Goal: Task Accomplishment & Management: Use online tool/utility

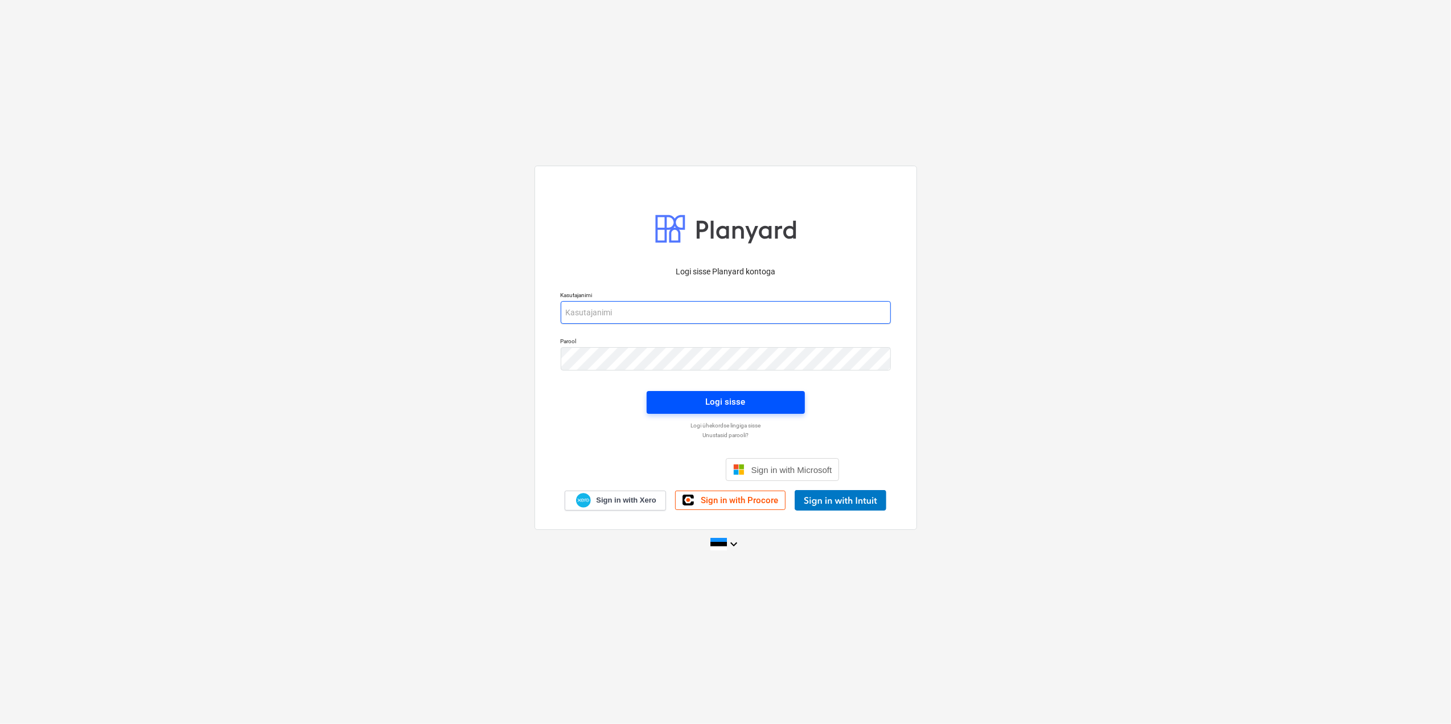
type input "[EMAIL_ADDRESS][DOMAIN_NAME]"
click at [723, 405] on div "Logi sisse" at bounding box center [726, 401] width 40 height 15
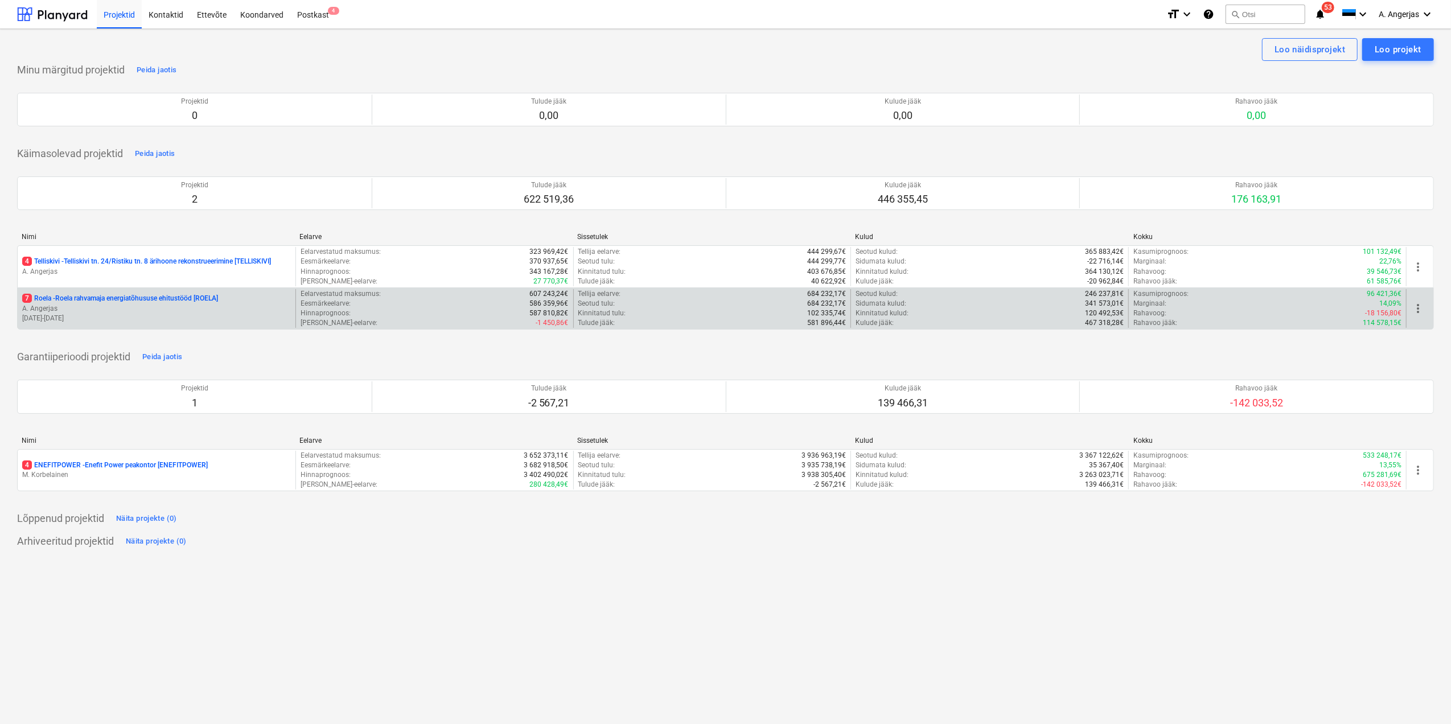
click at [142, 315] on p "[DATE] - [DATE]" at bounding box center [156, 319] width 269 height 10
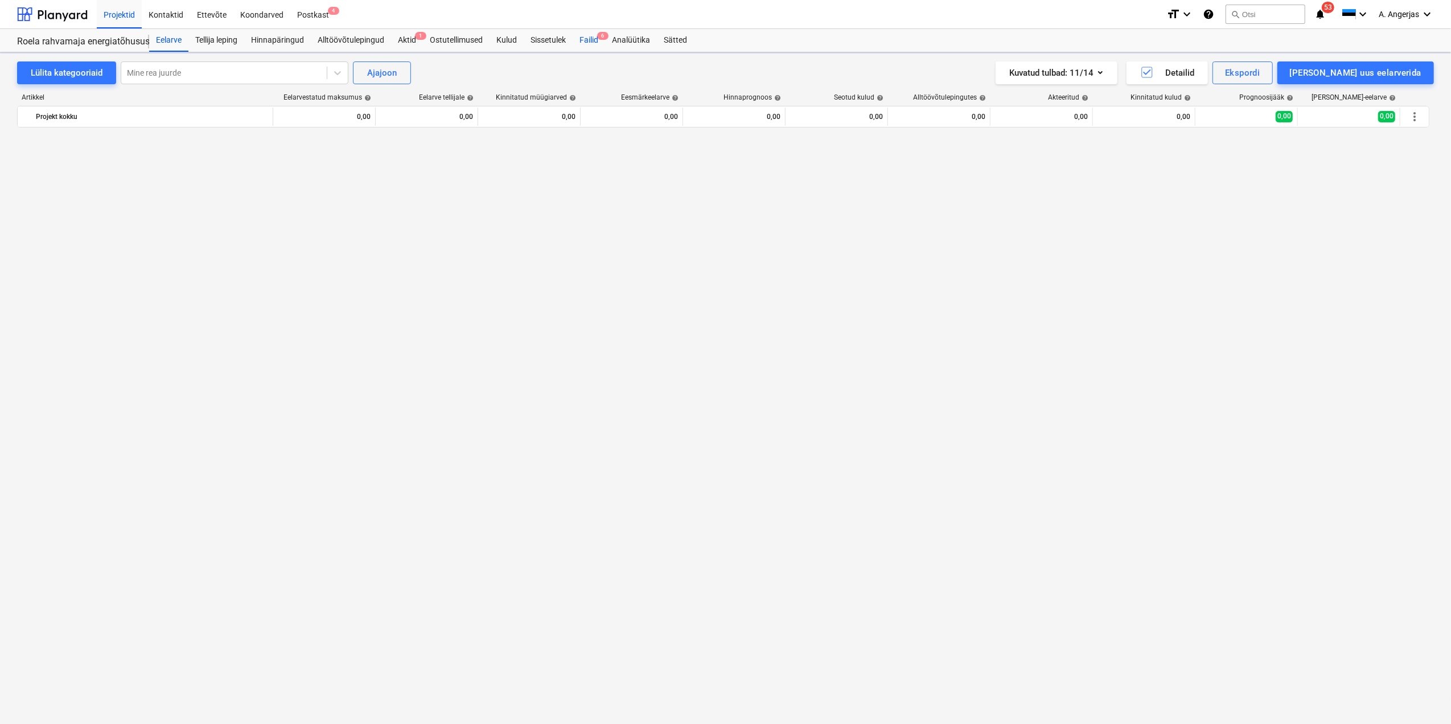
click at [598, 43] on div "Failid 6" at bounding box center [589, 40] width 32 height 23
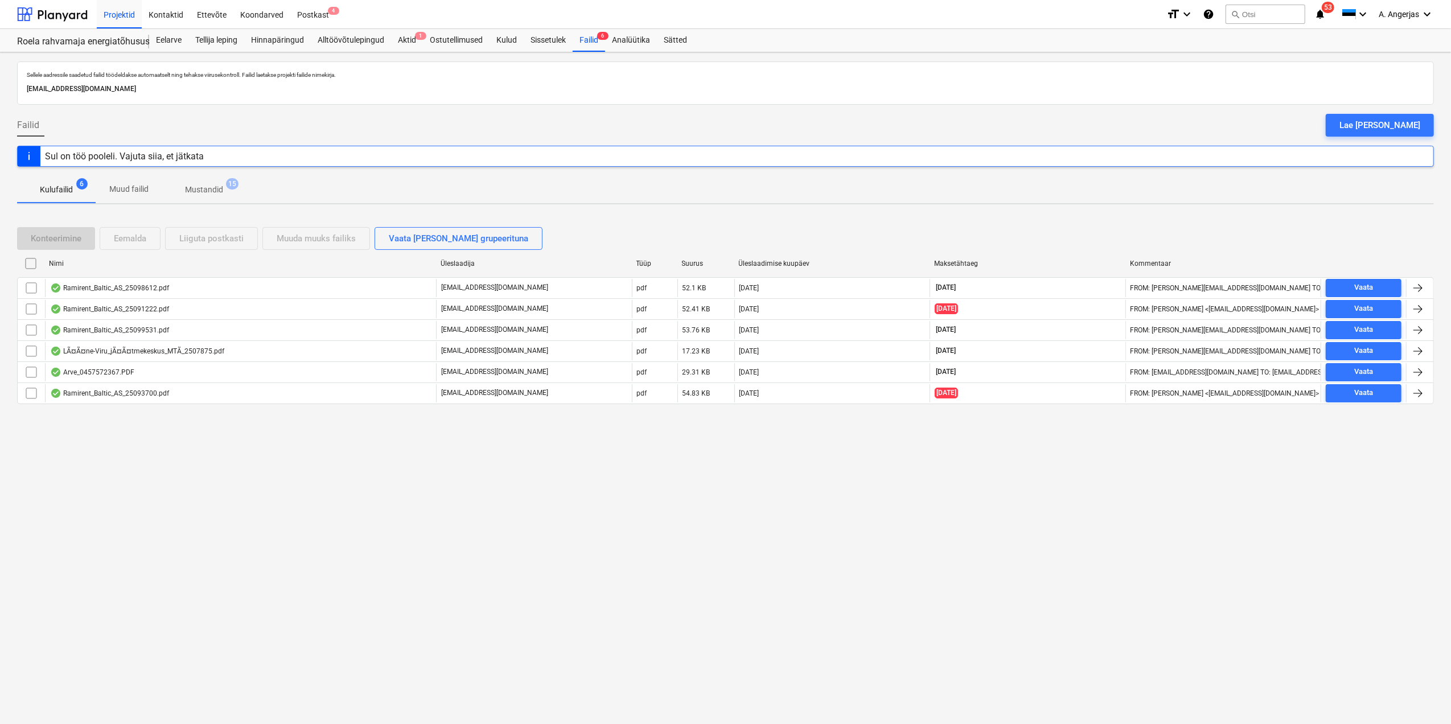
click at [320, 258] on div "Nimi" at bounding box center [240, 263] width 392 height 18
checkbox input "false"
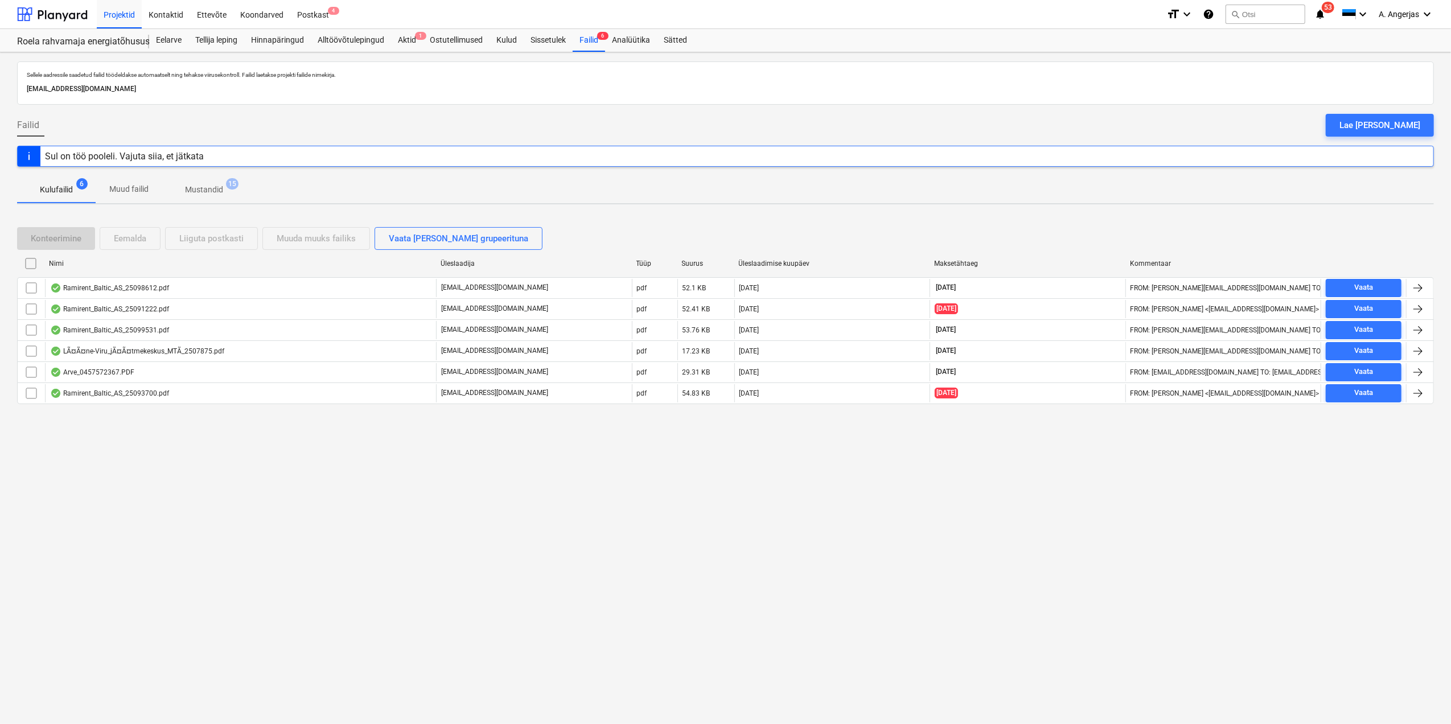
checkbox input "false"
drag, startPoint x: 320, startPoint y: 258, endPoint x: 965, endPoint y: 747, distance: 809.8
click at [965, 723] on html "Projektid Kontaktid Ettevõte Koondarved Postkast 4 format_size keyboard_arrow_d…" at bounding box center [725, 362] width 1451 height 724
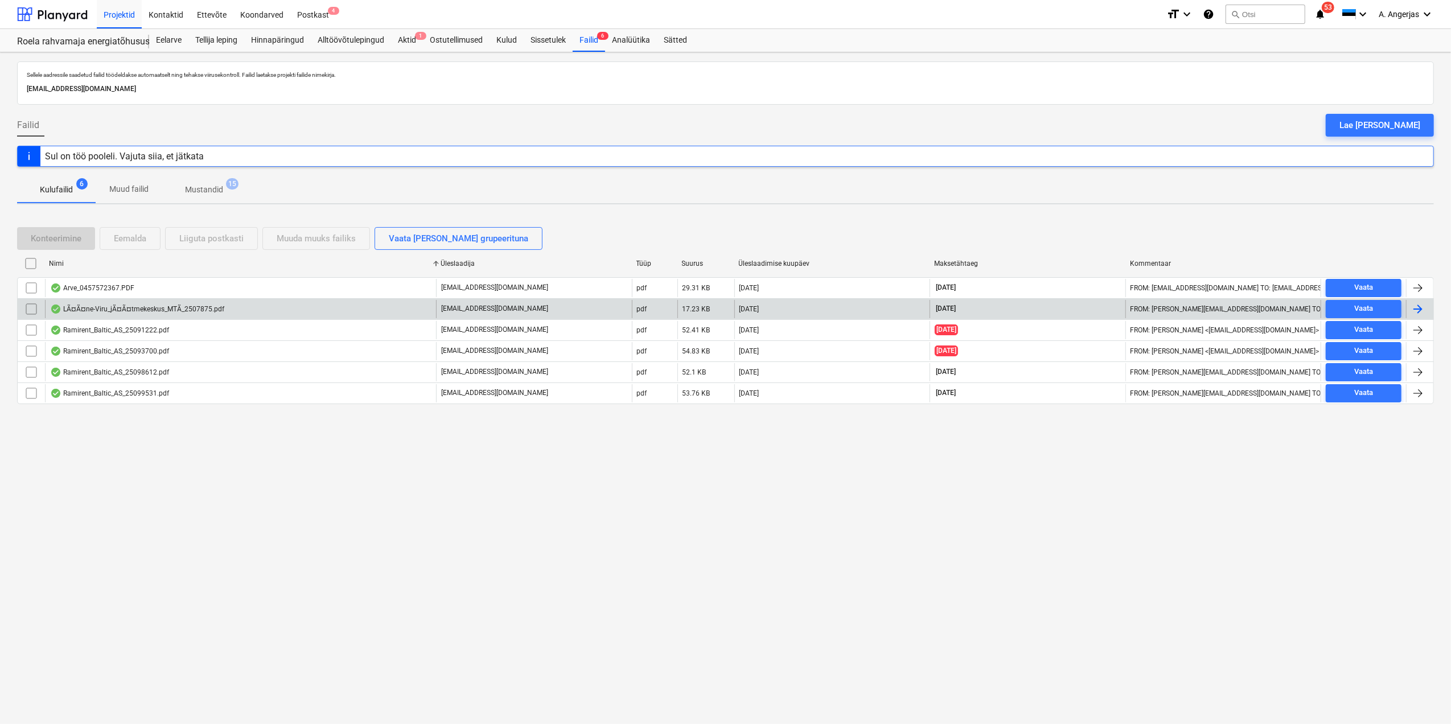
click at [133, 306] on div "LÃ¤Ã¤ne-Viru_jÃ¤Ã¤tmekeskus_MTÃ_2507875.pdf" at bounding box center [137, 309] width 174 height 9
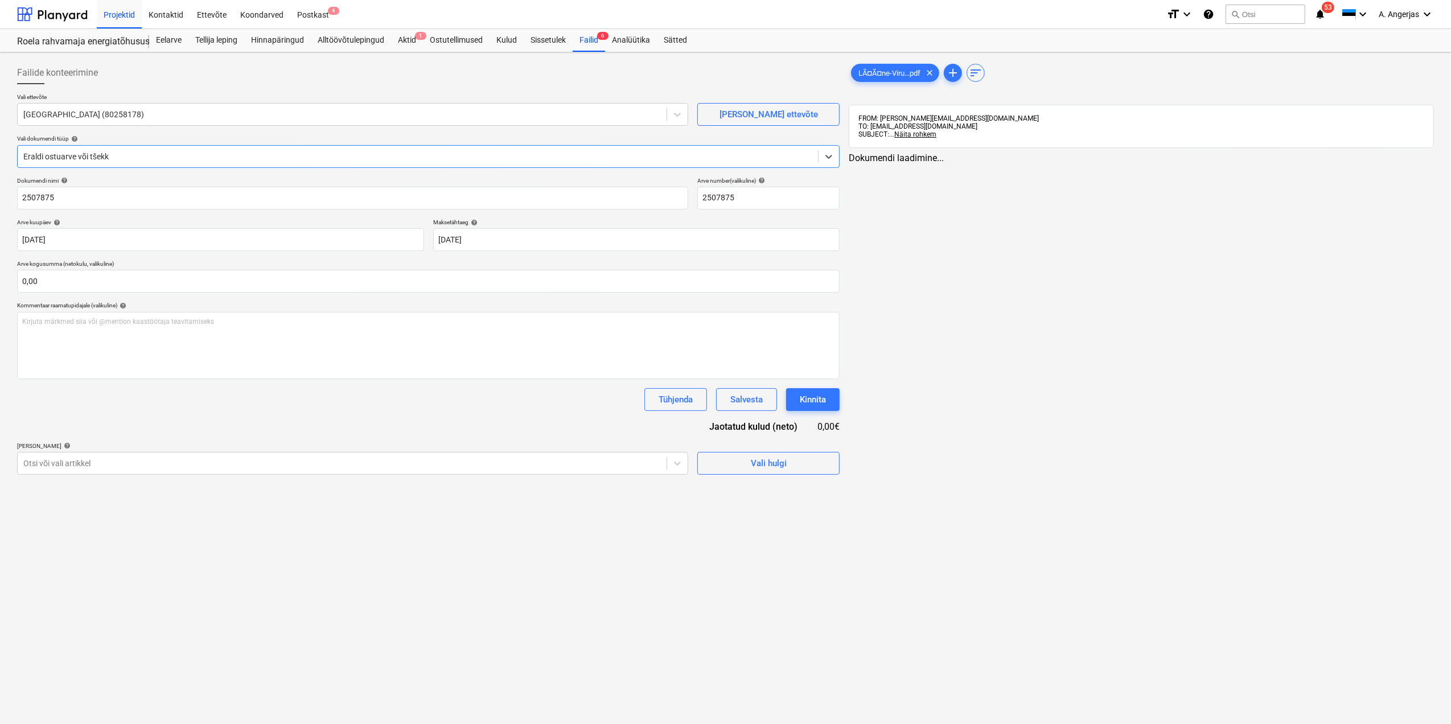
type input "2507875"
type input "[DATE]"
click at [594, 30] on div "Failid 6" at bounding box center [589, 40] width 32 height 23
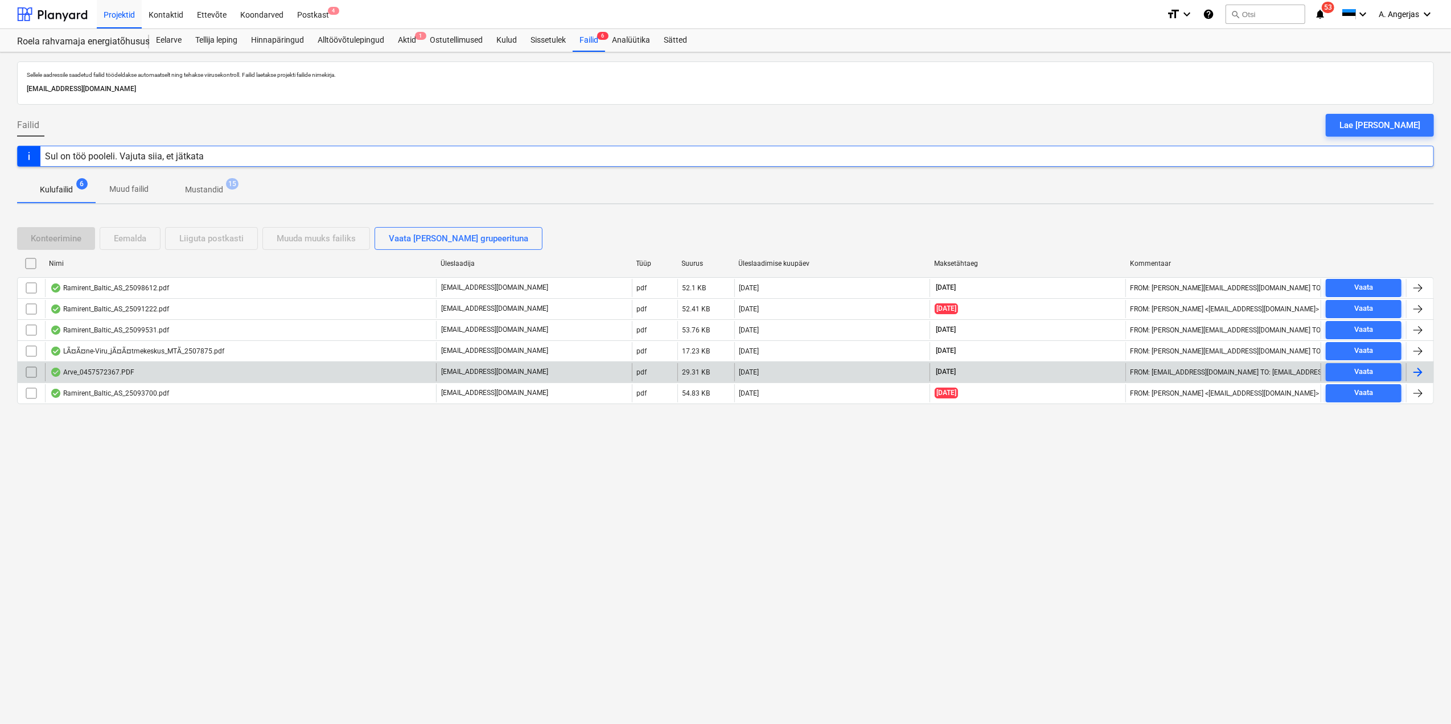
click at [182, 376] on div "Arve_0457572367.PDF" at bounding box center [240, 372] width 391 height 18
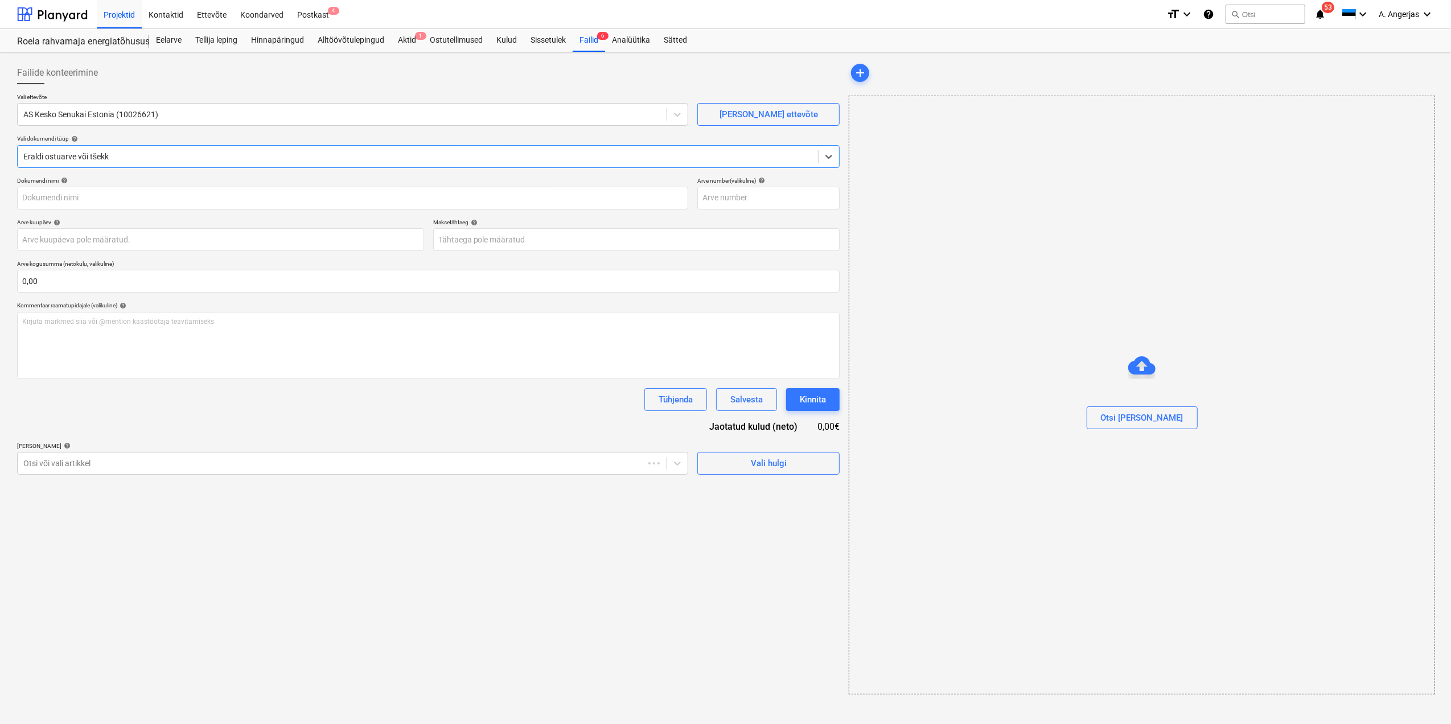
type input "457572367"
type input "[DATE]"
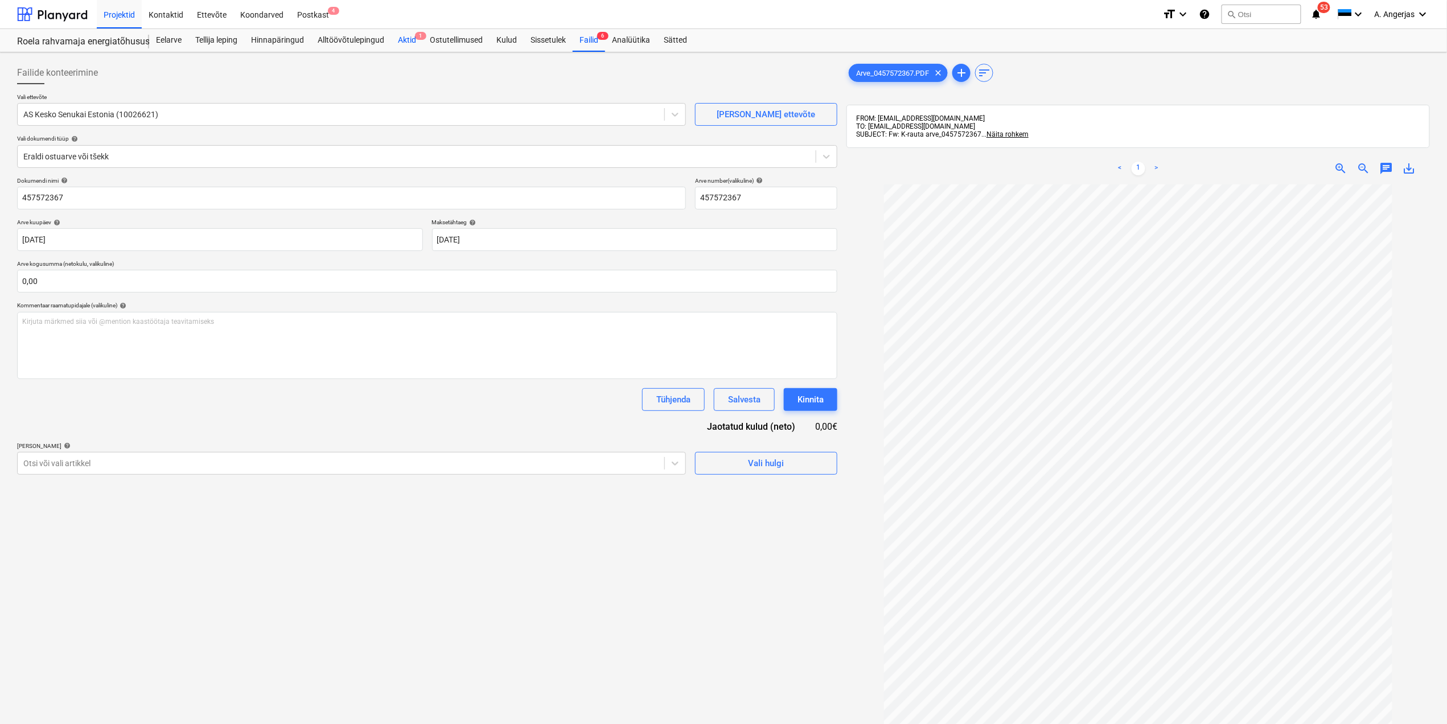
click at [412, 39] on div "Aktid 1" at bounding box center [407, 40] width 32 height 23
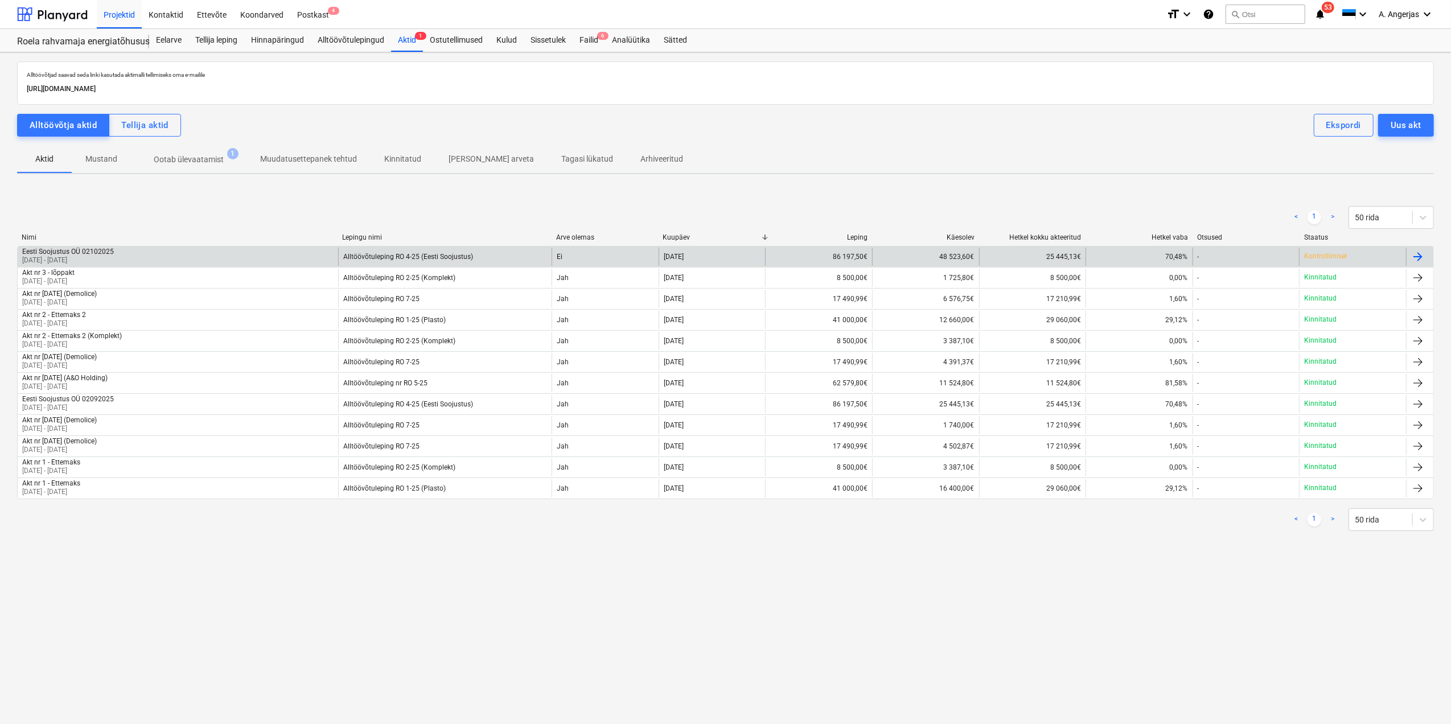
click at [258, 258] on div "Eesti Soojustus OÜ 02102025 [DATE] - [DATE]" at bounding box center [178, 257] width 320 height 18
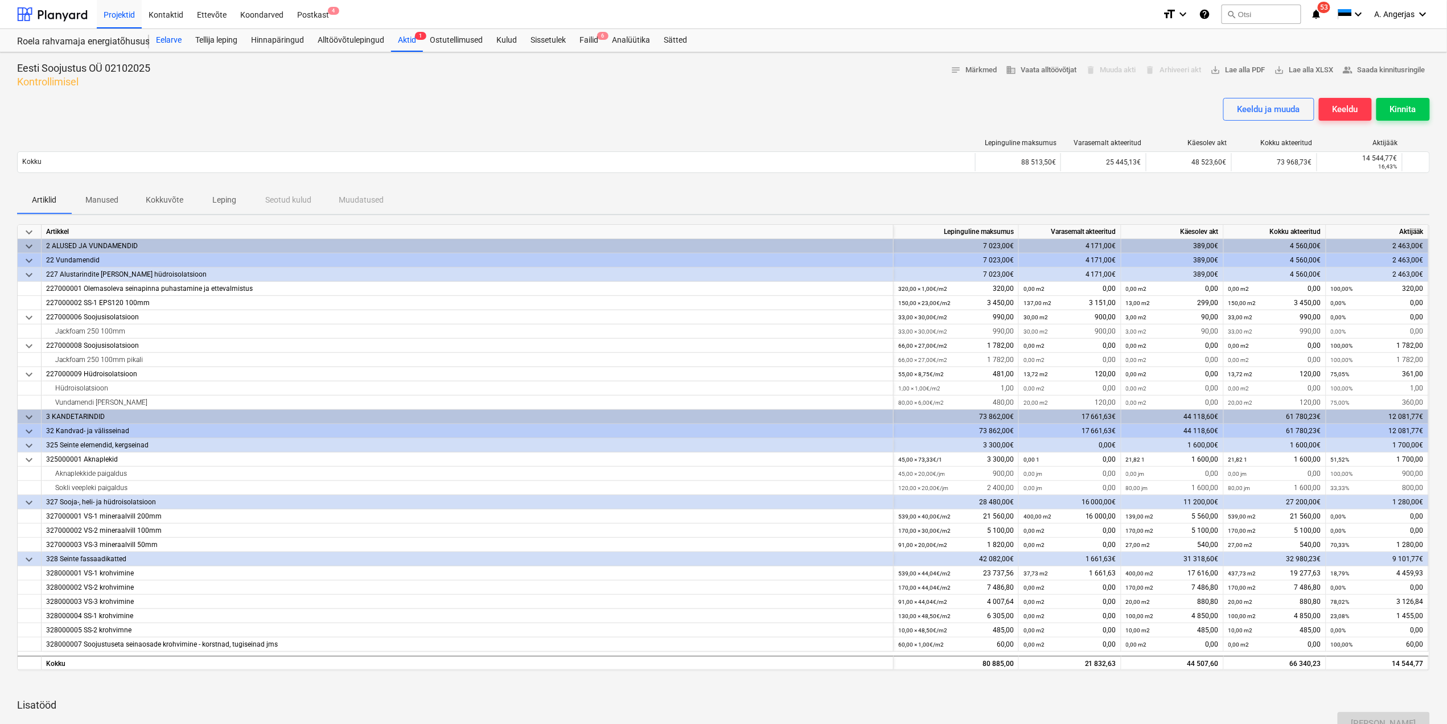
click at [169, 48] on div "Eelarve" at bounding box center [168, 40] width 39 height 23
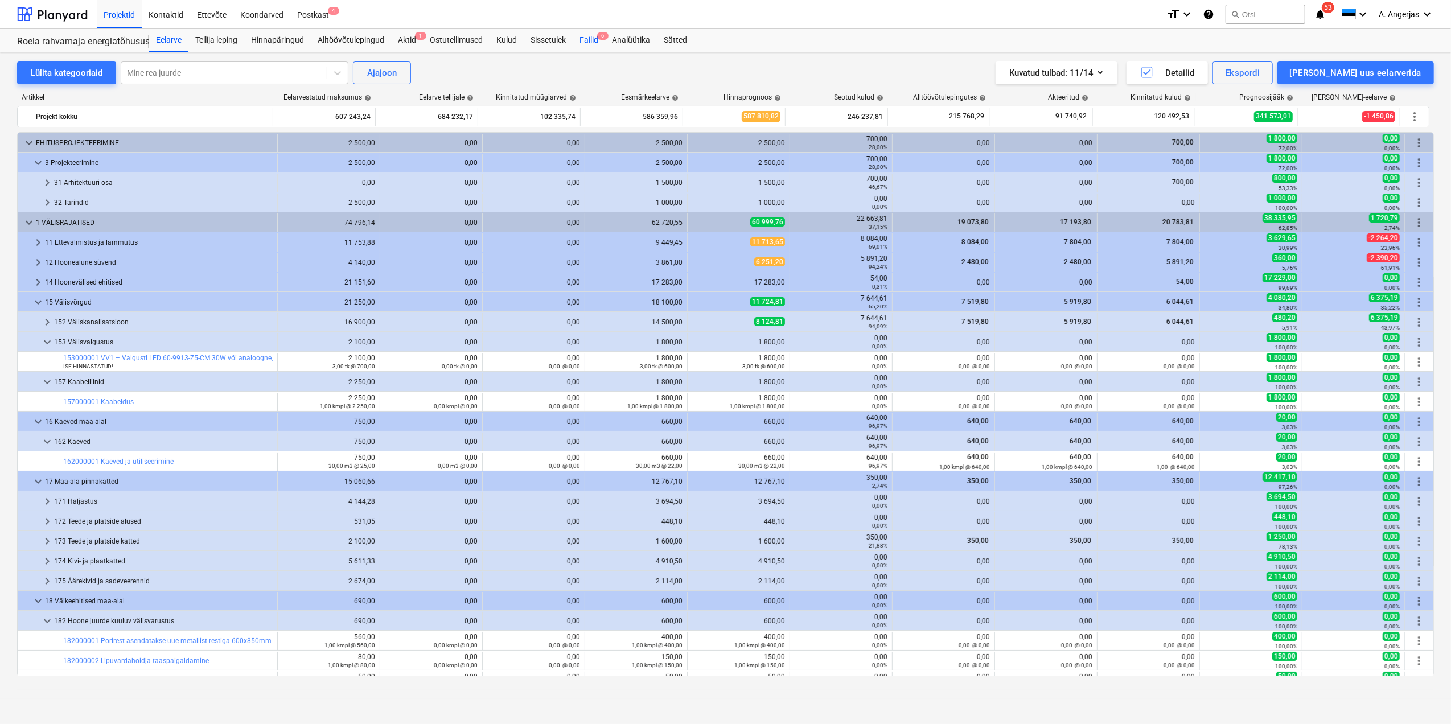
click at [578, 42] on div "Failid 6" at bounding box center [589, 40] width 32 height 23
